Goal: Information Seeking & Learning: Learn about a topic

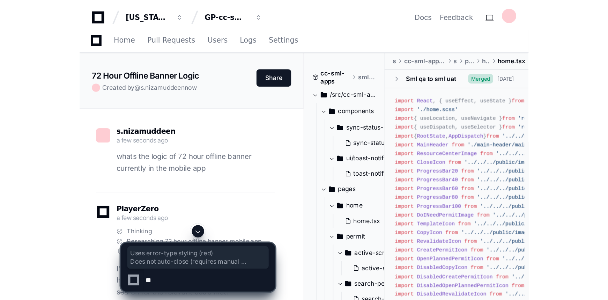
scroll to position [337, 0]
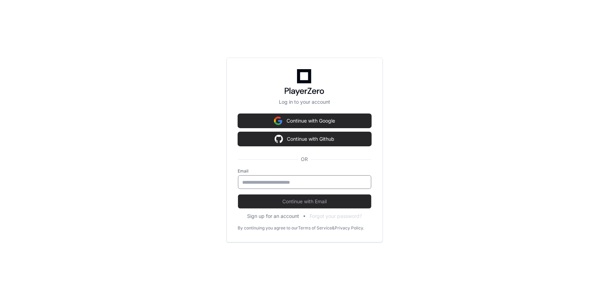
click at [276, 183] on input "email" at bounding box center [305, 182] width 124 height 7
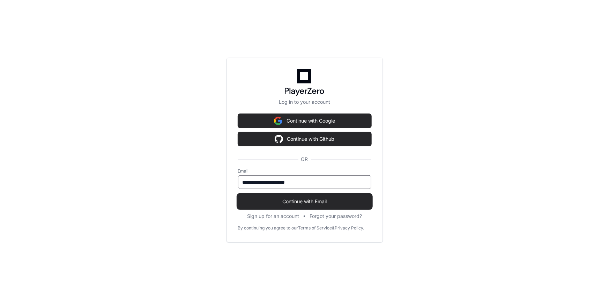
type input "**********"
click at [342, 205] on span "Continue with Email" at bounding box center [304, 201] width 133 height 7
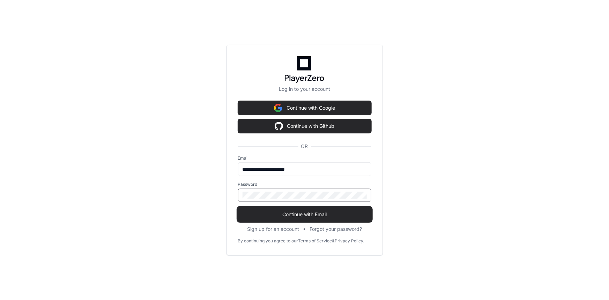
click at [238, 207] on button "Continue with Email" at bounding box center [304, 214] width 133 height 14
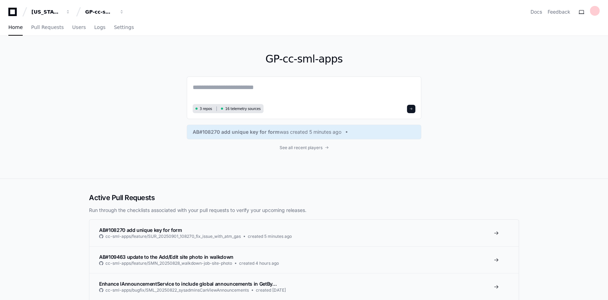
drag, startPoint x: 91, startPoint y: 78, endPoint x: 98, endPoint y: 77, distance: 6.7
click at [94, 78] on div "GP-cc-sml-apps 3 repos 16 telemetry sources AB#108270 add unique key for form w…" at bounding box center [304, 107] width 447 height 142
click at [251, 90] on textarea at bounding box center [304, 92] width 223 height 20
click at [275, 92] on textarea at bounding box center [304, 92] width 223 height 20
paste textarea "**********"
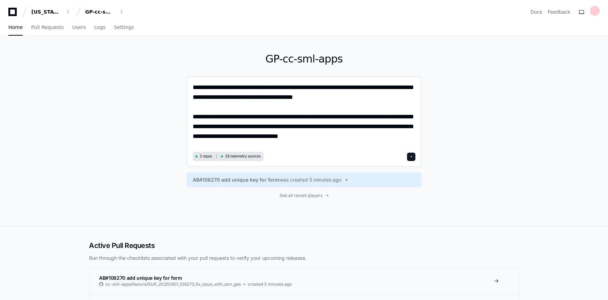
click at [372, 140] on textarea "**********" at bounding box center [304, 115] width 223 height 67
paste textarea "**********"
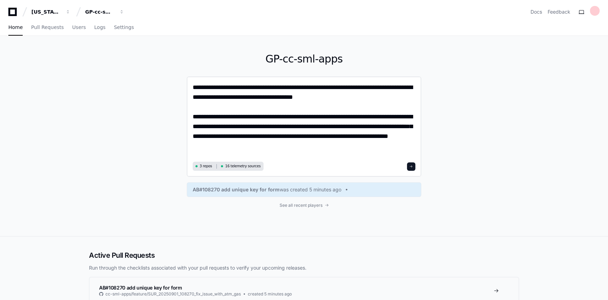
type textarea "**********"
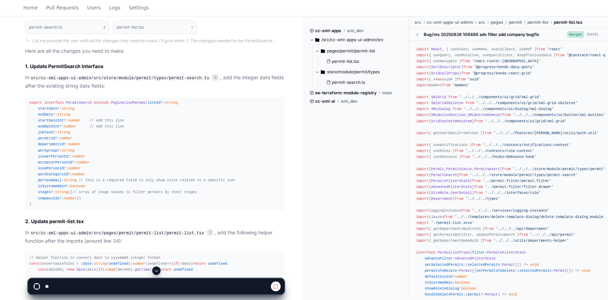
scroll to position [397, 0]
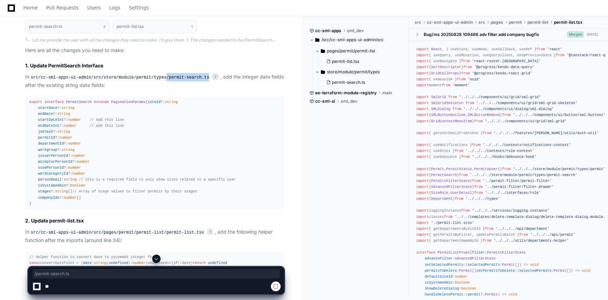
drag, startPoint x: 157, startPoint y: 78, endPoint x: 196, endPoint y: 75, distance: 38.9
click at [196, 75] on code "src/cc-sml-apps-ui-admin/src/store/module/permit/types/permit-search.ts" at bounding box center [119, 77] width 181 height 6
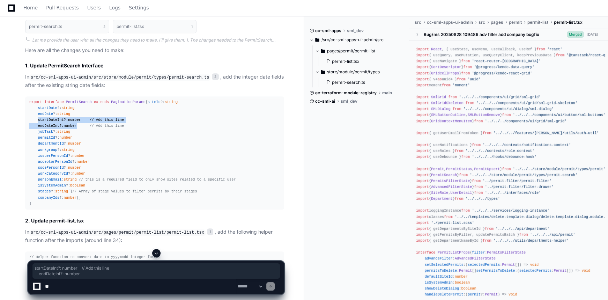
drag, startPoint x: 37, startPoint y: 125, endPoint x: 75, endPoint y: 130, distance: 38.4
click at [75, 130] on div "export interface PermitSearch extends PaginationParams { siteId ?: string start…" at bounding box center [154, 153] width 251 height 108
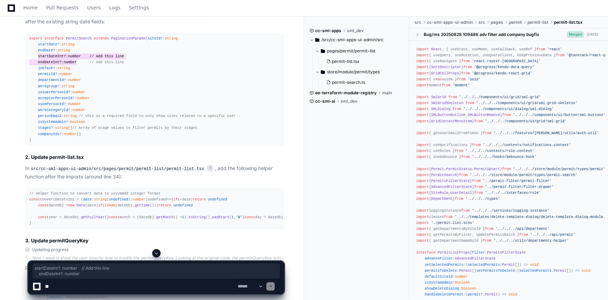
scroll to position [492, 0]
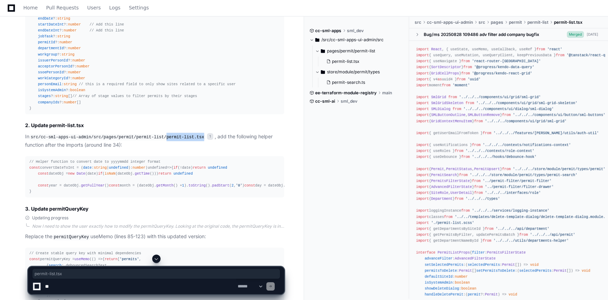
drag, startPoint x: 191, startPoint y: 142, endPoint x: 157, endPoint y: 142, distance: 33.9
click at [157, 140] on code "src/cc-sml-apps-ui-admin/src/pages/permit/permit-list/permit-list.tsx" at bounding box center [117, 137] width 176 height 6
copy code "permit-list.tsx"
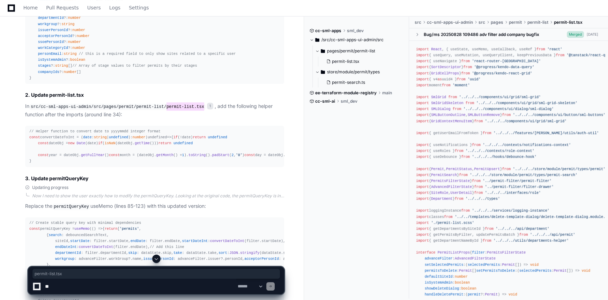
scroll to position [555, 0]
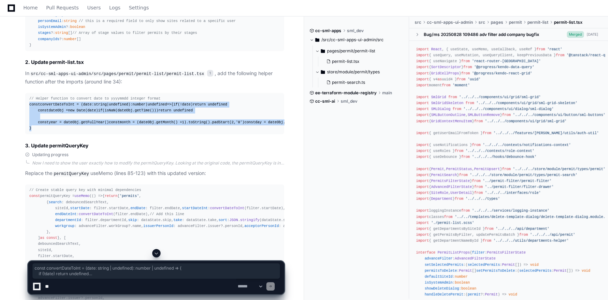
drag, startPoint x: 28, startPoint y: 110, endPoint x: 43, endPoint y: 168, distance: 60.0
click at [43, 134] on pre "// Helper function to convert date to yyyymmdd integer format const convertDate…" at bounding box center [154, 114] width 259 height 42
copy div "const convertDateToInt = ( date : string | undefined ): number | undefined => {…"
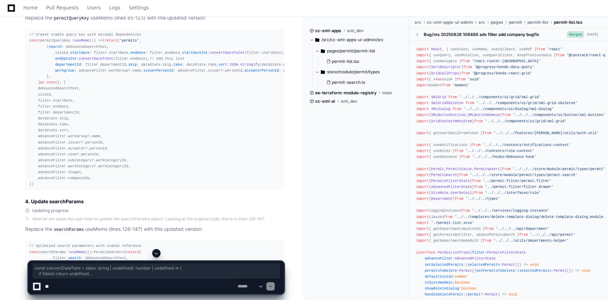
scroll to position [714, 0]
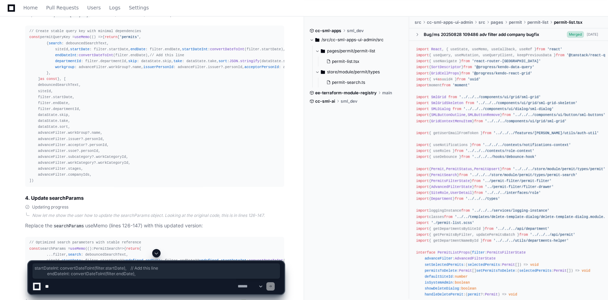
drag, startPoint x: 51, startPoint y: 126, endPoint x: 145, endPoint y: 130, distance: 94.0
click at [145, 130] on div "// Create stable query key with minimal dependencies const permitQueryKey = use…" at bounding box center [154, 105] width 251 height 155
copy div "startDateInt : convertDateToInt (filter. startDate ), // Add this line endDateI…"
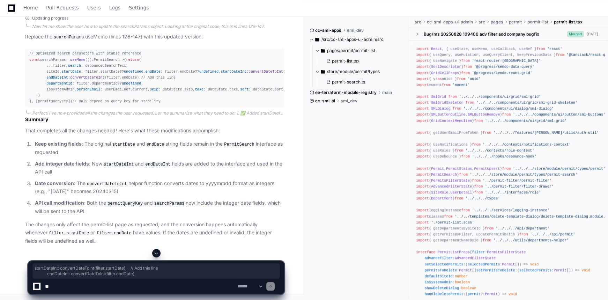
scroll to position [1000, 0]
drag, startPoint x: 136, startPoint y: 146, endPoint x: 44, endPoint y: 140, distance: 92.0
click at [44, 104] on div "// Optimized search parameters with stable reference const searchParams = useMe…" at bounding box center [154, 77] width 251 height 54
copy div "startDateInt : convertDateToInt (filter. startDate ), // Add this line endDateI…"
